Goal: Complete application form

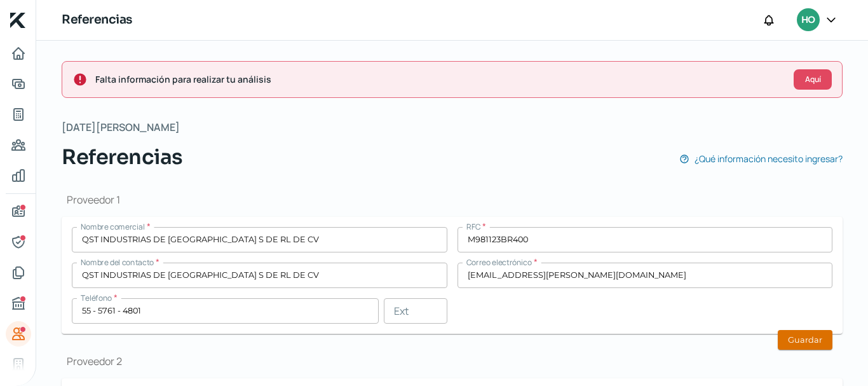
click at [809, 346] on button "Guardar" at bounding box center [805, 340] width 55 height 20
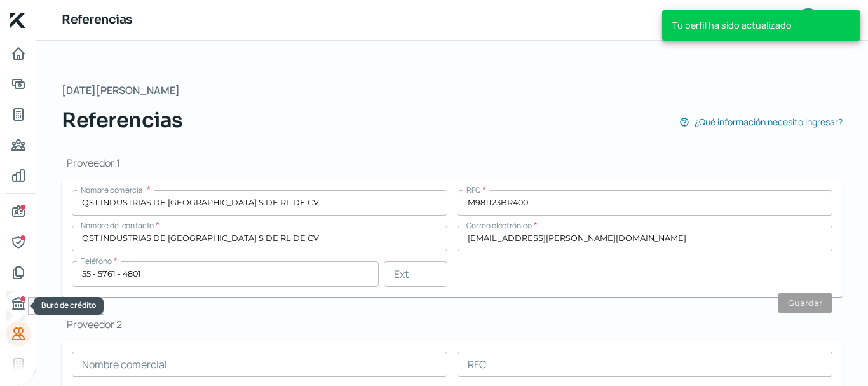
click at [19, 303] on icon "Buró de crédito" at bounding box center [18, 303] width 15 height 15
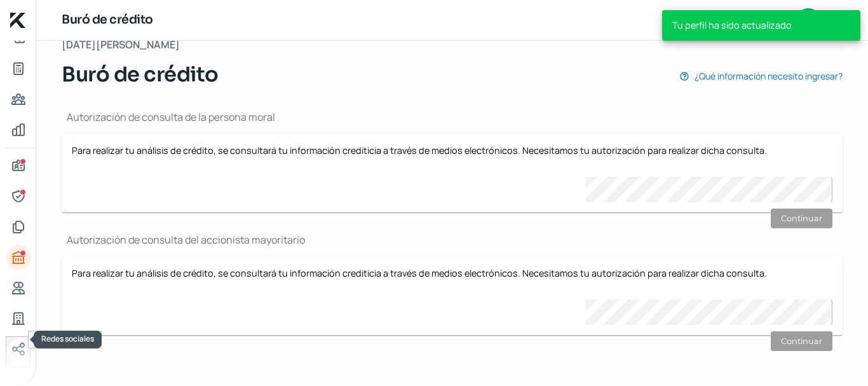
scroll to position [98, 0]
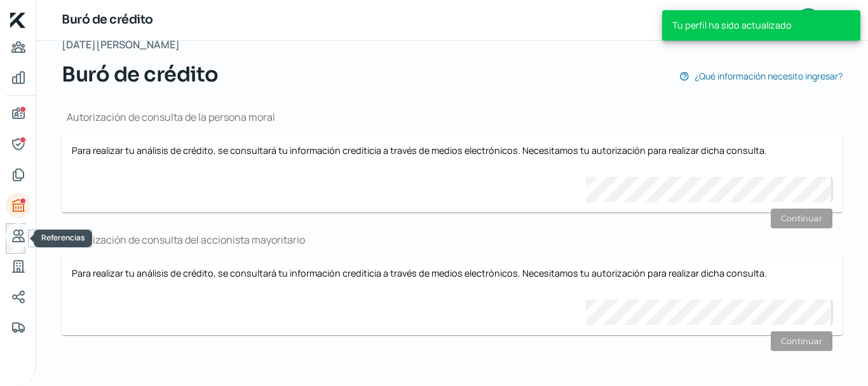
click at [20, 238] on icon "Referencias" at bounding box center [18, 235] width 11 height 11
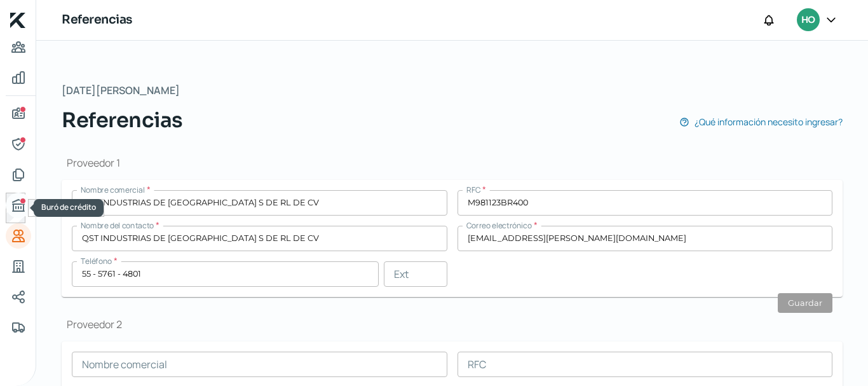
click at [17, 208] on icon "Buró de crédito" at bounding box center [18, 205] width 15 height 15
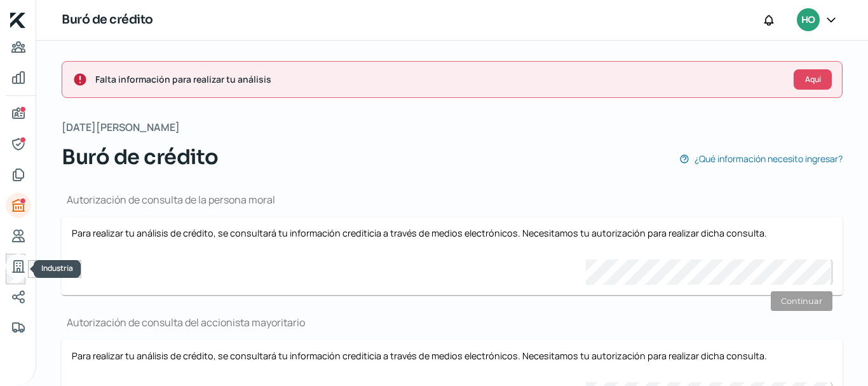
click at [14, 258] on link "Industria" at bounding box center [18, 266] width 25 height 25
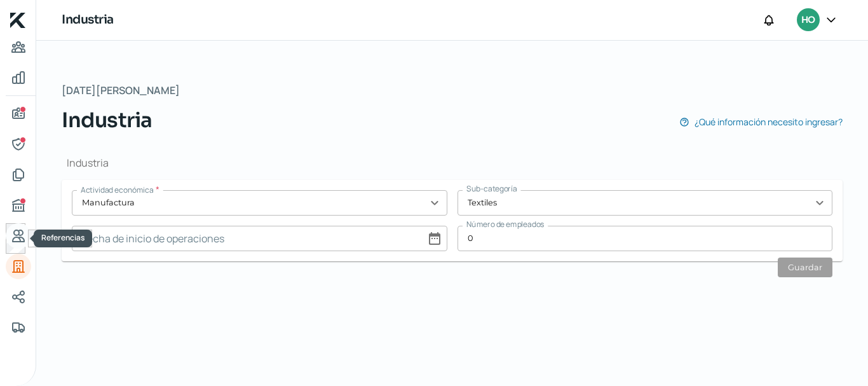
click at [17, 228] on link "Referencias" at bounding box center [18, 235] width 25 height 25
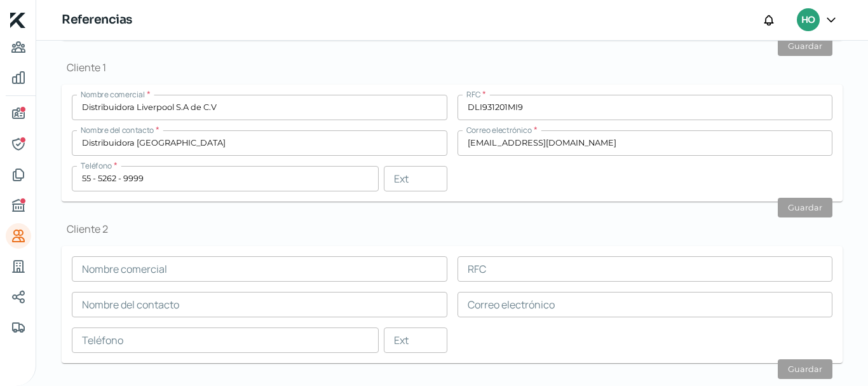
scroll to position [446, 0]
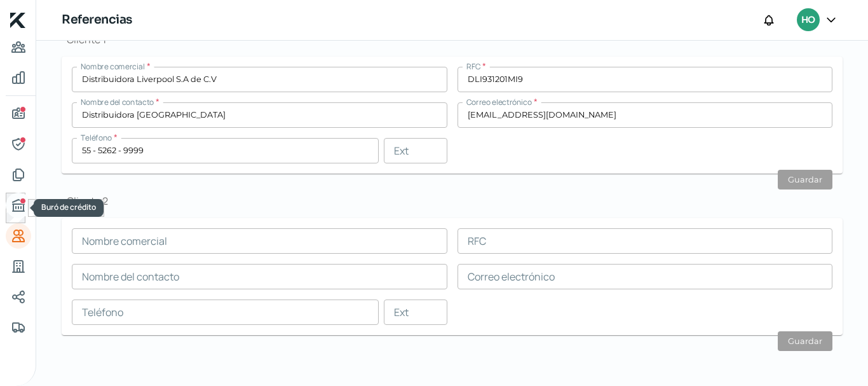
click at [17, 209] on icon "Buró de crédito" at bounding box center [18, 205] width 15 height 15
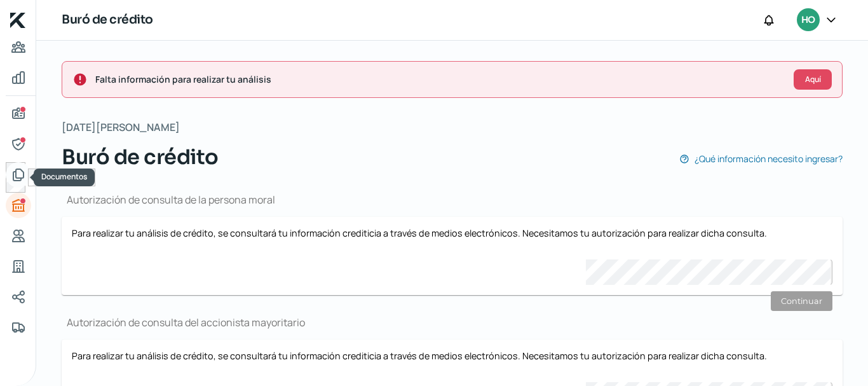
click at [11, 177] on icon "Documentos" at bounding box center [18, 174] width 15 height 15
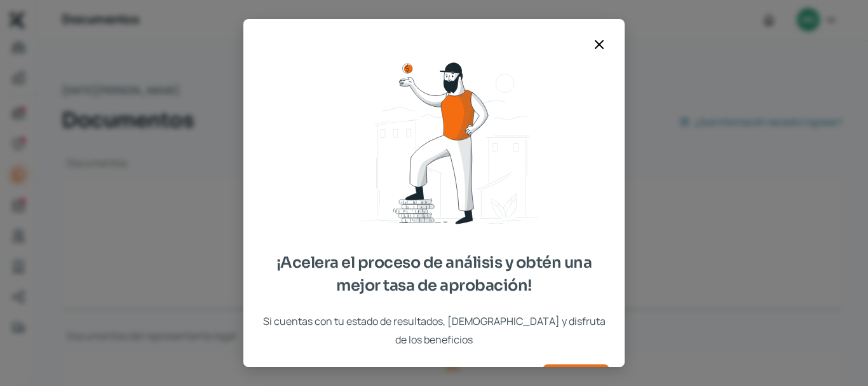
type input "CSF AGOSTO.pdf"
type input "EDO DE CUENTA [PERSON_NAME][DATE].pdf"
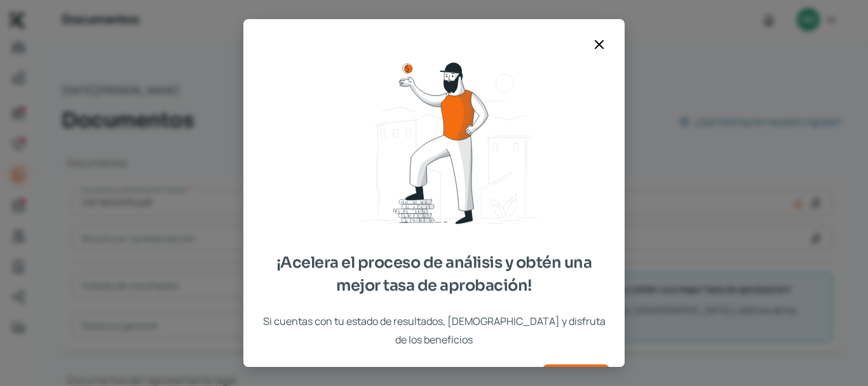
click at [598, 35] on div at bounding box center [599, 44] width 20 height 20
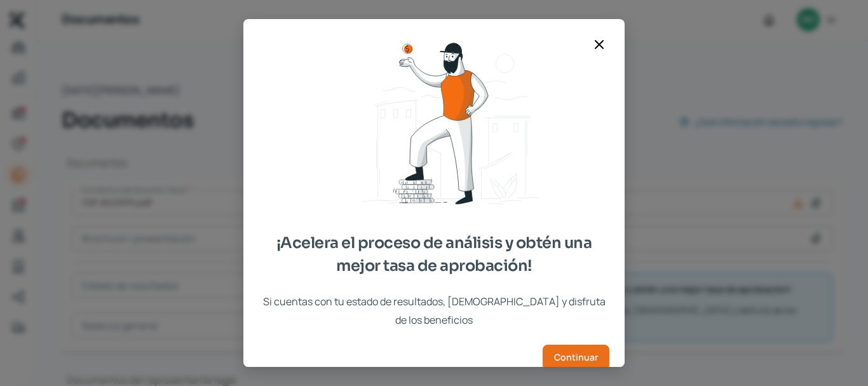
click at [591, 45] on div at bounding box center [599, 44] width 20 height 20
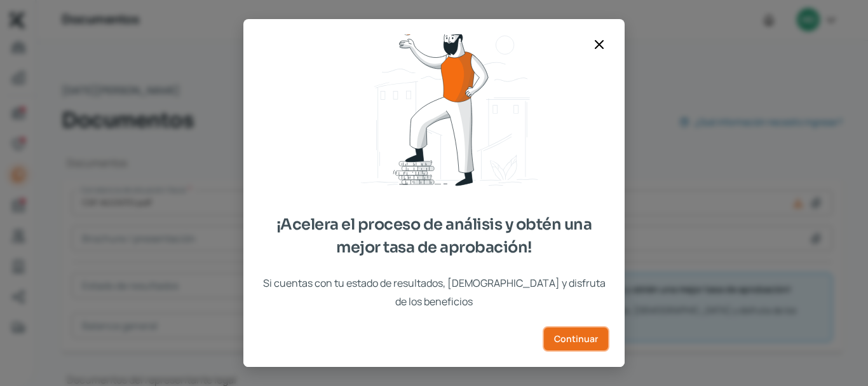
click at [570, 331] on button "Continuar" at bounding box center [576, 338] width 67 height 25
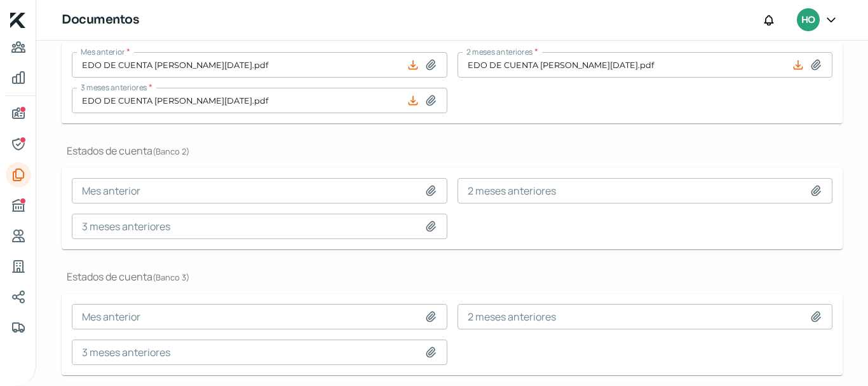
scroll to position [381, 0]
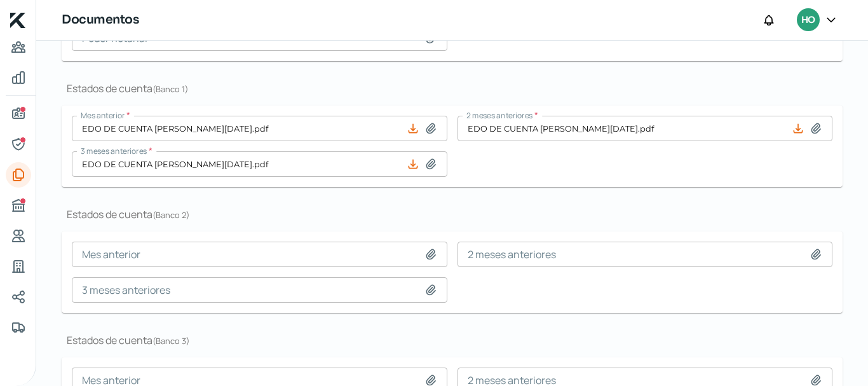
type input "EDO DE CUENTA [PERSON_NAME][DATE].pdf"
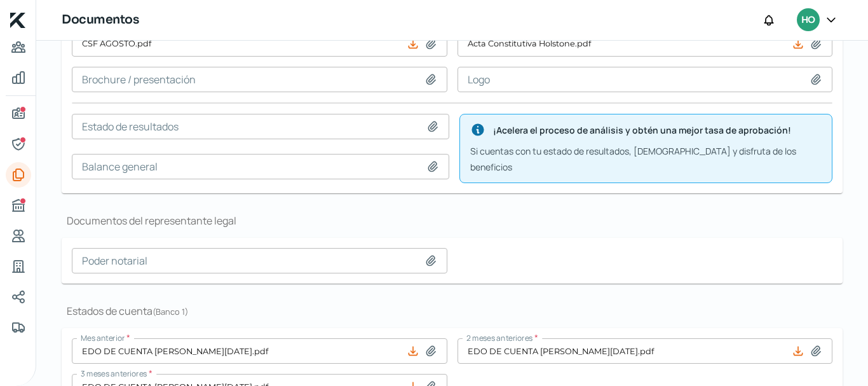
scroll to position [0, 0]
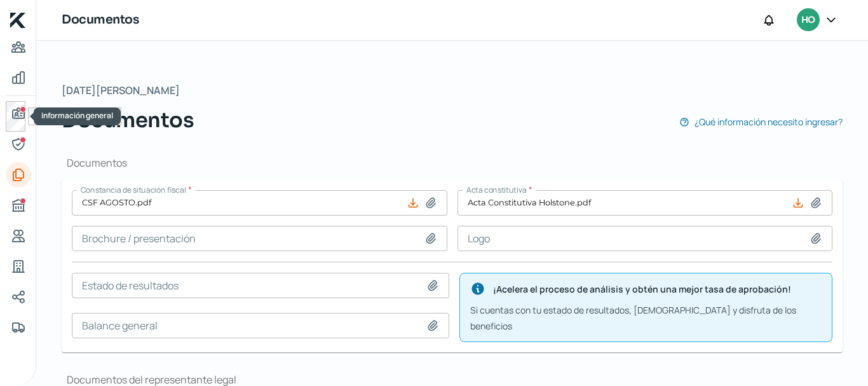
click at [24, 128] on div at bounding box center [18, 116] width 25 height 31
click at [22, 114] on icon "Información general" at bounding box center [18, 113] width 11 height 10
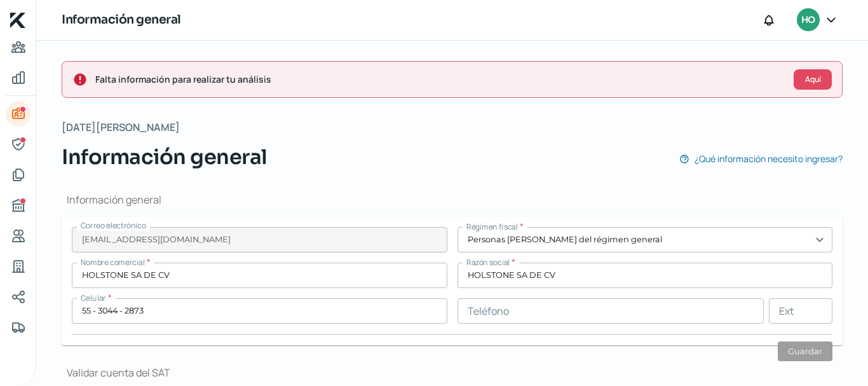
type input "FERROCARRIL DE ACAMBARO"
type input "24"
type input "53580"
type input "SAN [PERSON_NAME] TLATILCO"
type input "NAUCALPAN DE JUAREZ"
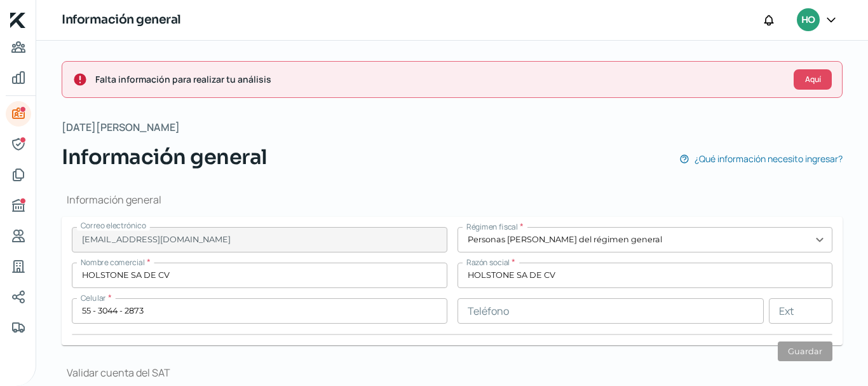
type input "[GEOGRAPHIC_DATA]"
type input "comprobante dom [DATE].pdf"
type input "0"
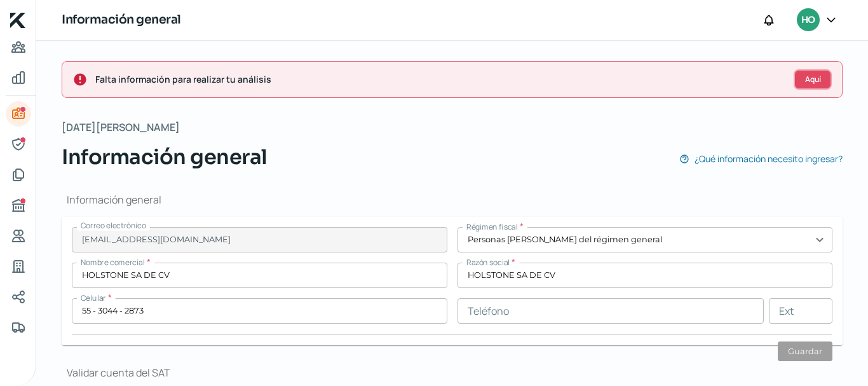
click at [809, 81] on span "Aquí" at bounding box center [813, 80] width 16 height 8
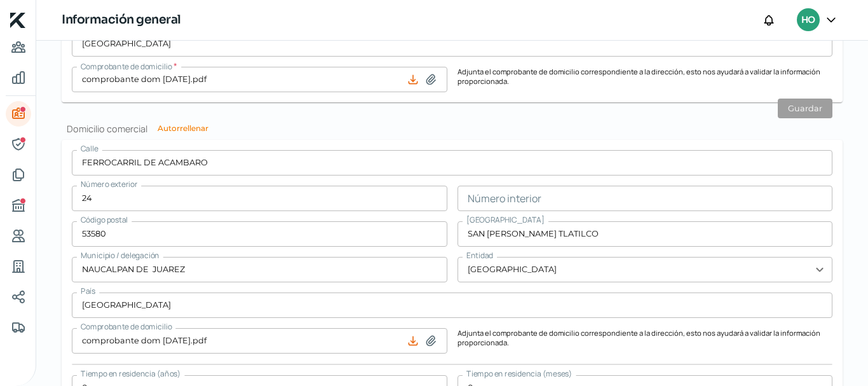
scroll to position [854, 0]
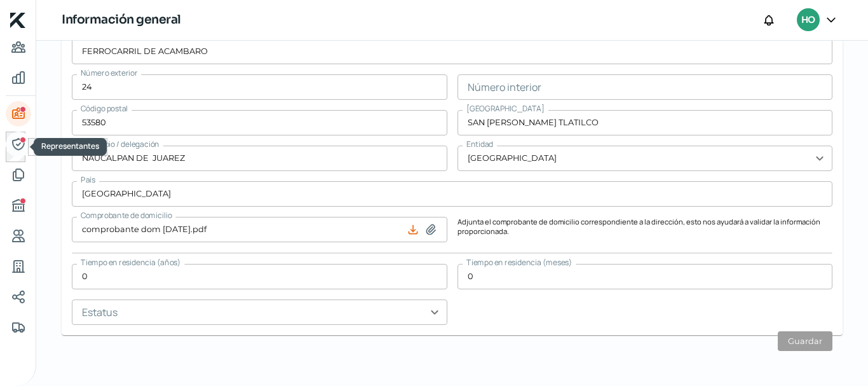
click at [10, 152] on link "Representantes" at bounding box center [18, 144] width 25 height 25
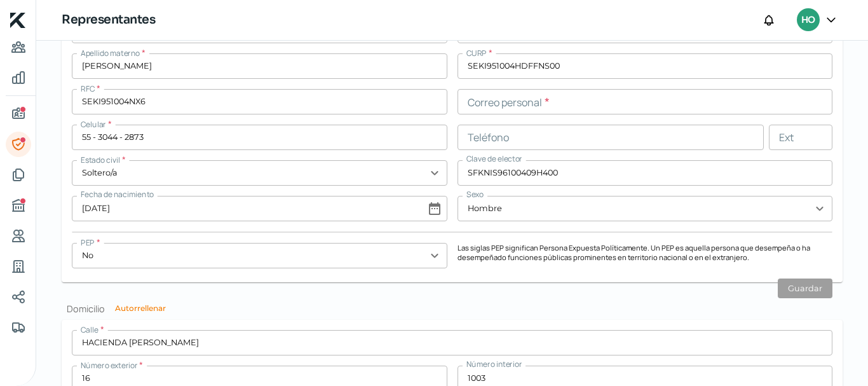
scroll to position [1091, 0]
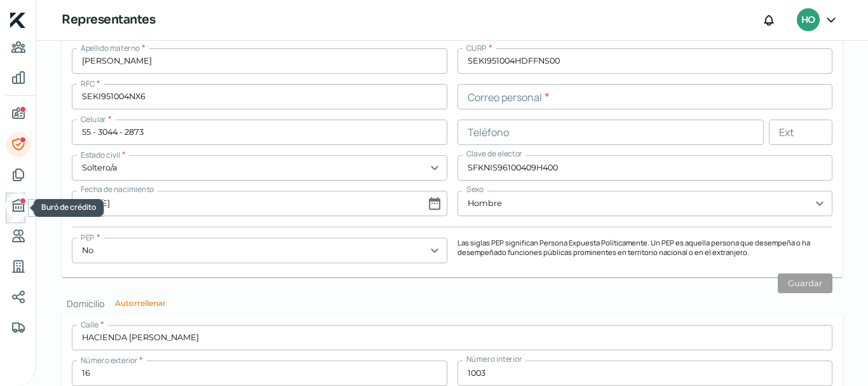
click at [19, 203] on icon "Buró de crédito" at bounding box center [18, 205] width 11 height 11
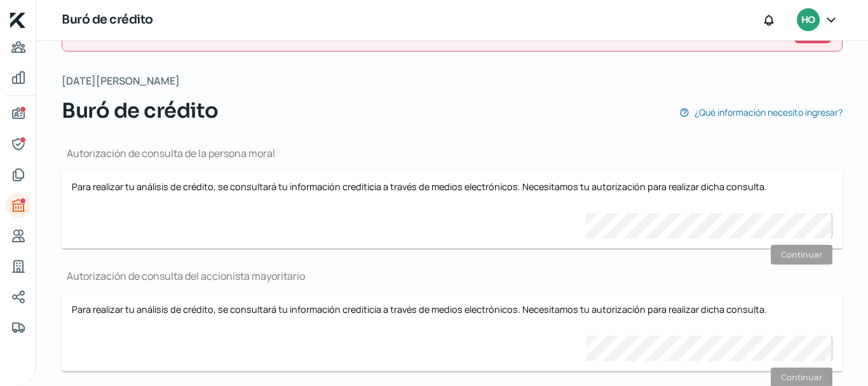
scroll to position [83, 0]
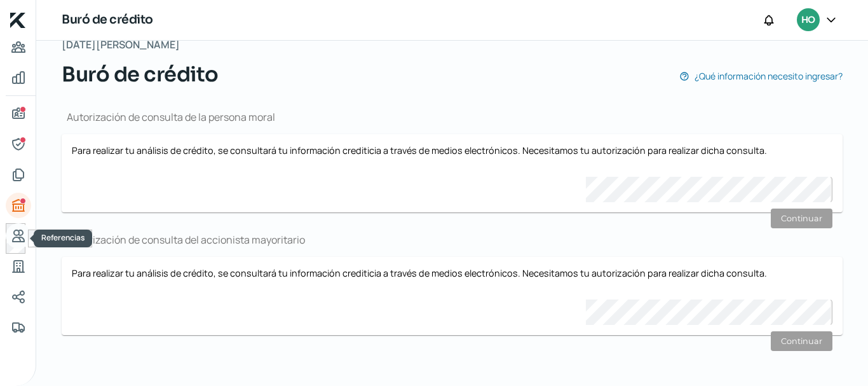
click at [11, 234] on icon "Referencias" at bounding box center [18, 235] width 15 height 15
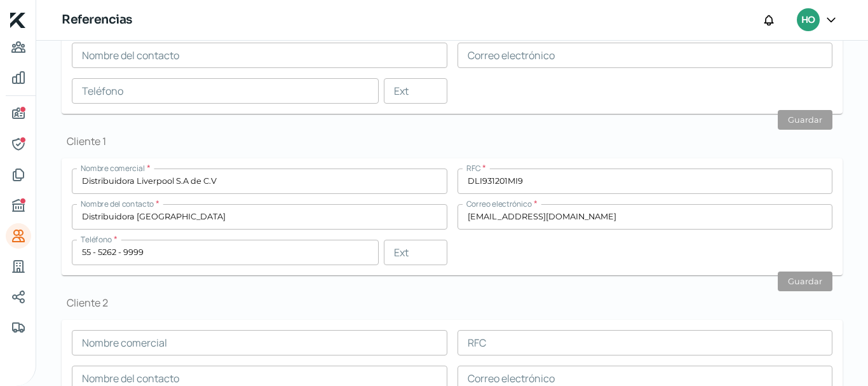
scroll to position [127, 0]
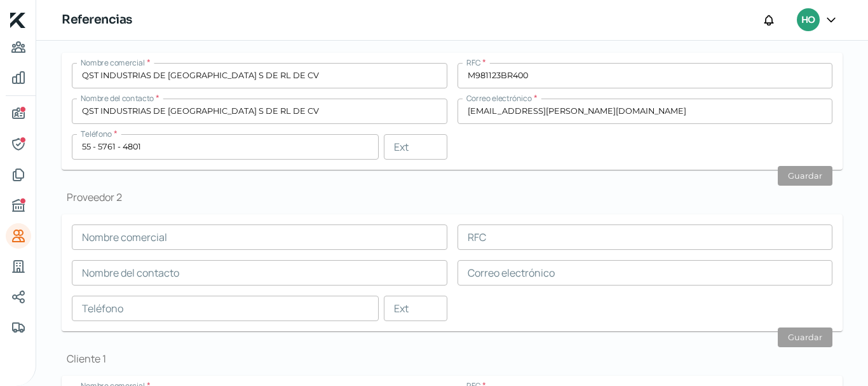
click at [834, 21] on icon at bounding box center [831, 19] width 13 height 13
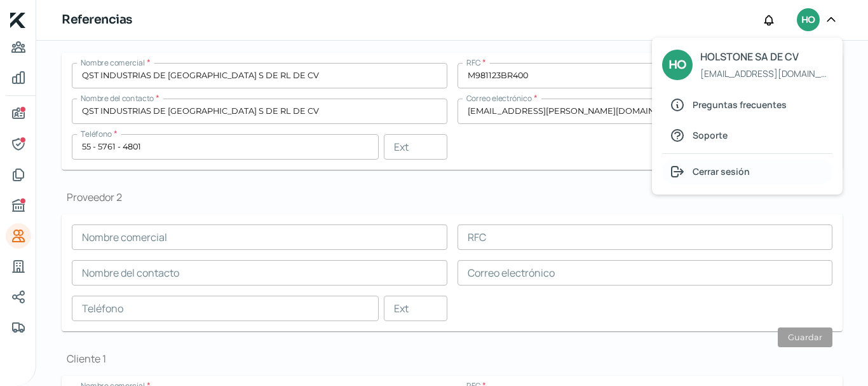
click at [701, 176] on span "Cerrar sesión" at bounding box center [721, 171] width 57 height 16
